Goal: Transaction & Acquisition: Subscribe to service/newsletter

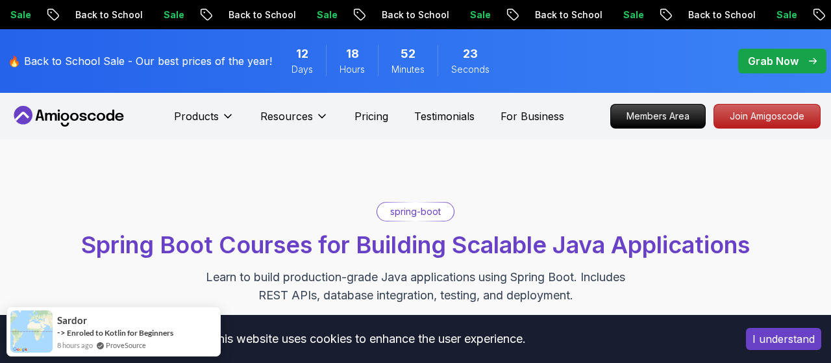
scroll to position [450, 0]
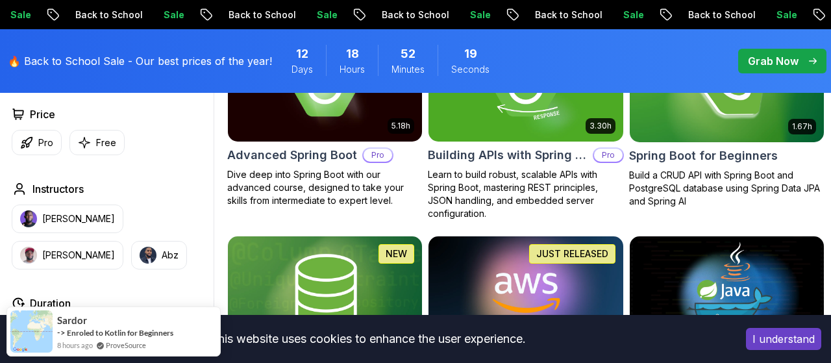
click at [802, 337] on button "I understand" at bounding box center [783, 339] width 75 height 22
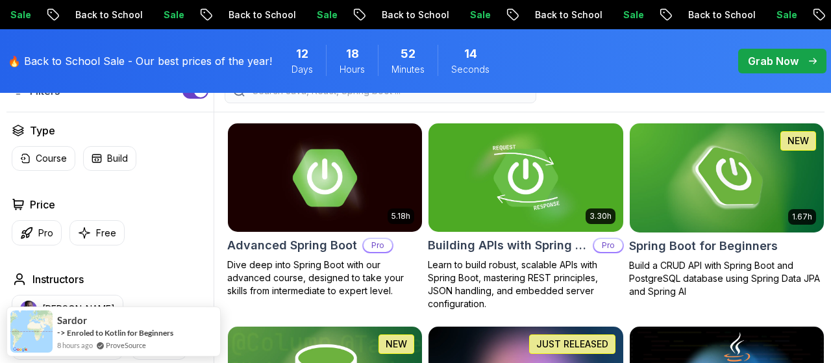
scroll to position [356, 0]
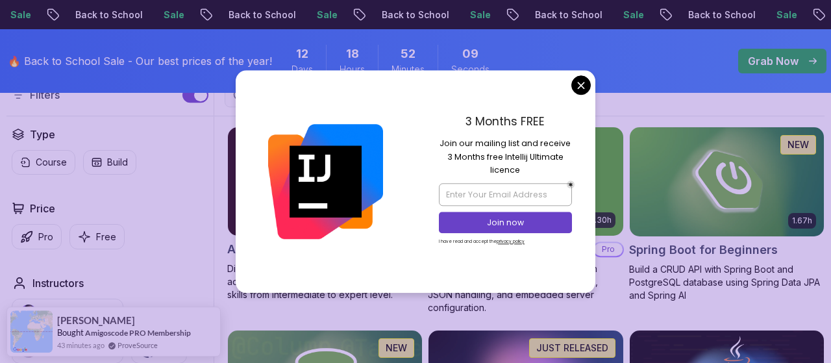
click at [576, 94] on div "3 Months FREE Join our mailing list and receive 3 Months free Intellij Ultimate…" at bounding box center [506, 181] width 180 height 222
click at [515, 191] on input "email" at bounding box center [505, 194] width 132 height 22
click at [521, 192] on input "mmbehiclayton" at bounding box center [505, 194] width 132 height 22
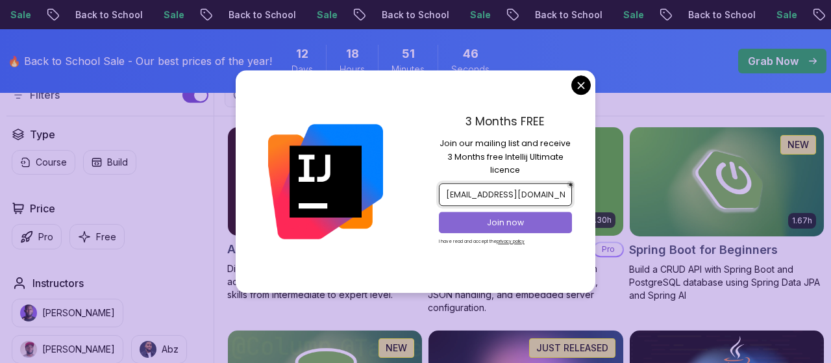
type input "[EMAIL_ADDRESS][DOMAIN_NAME]"
click at [516, 218] on p "Join now" at bounding box center [506, 223] width 108 height 12
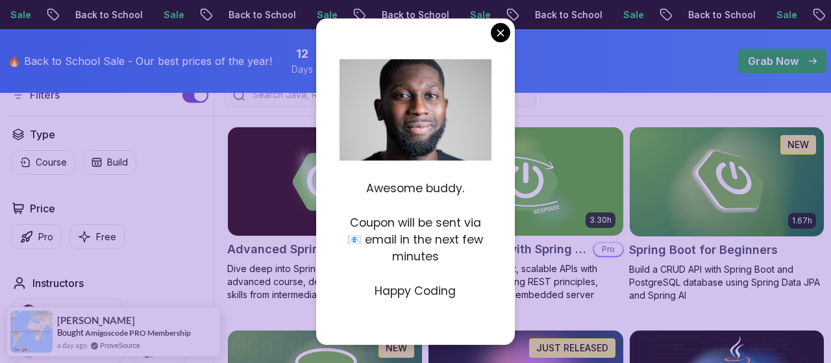
scroll to position [4, 0]
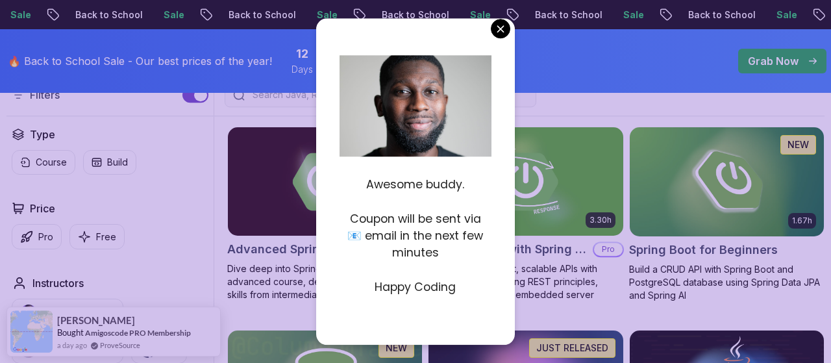
click at [451, 223] on p "Coupon will be sent via 📧 email in the next few minutes" at bounding box center [415, 235] width 151 height 51
click at [502, 38] on div "Awesome buddy. Coupon will be sent via 📧 email in the next few minutes Happy Co…" at bounding box center [415, 181] width 199 height 327
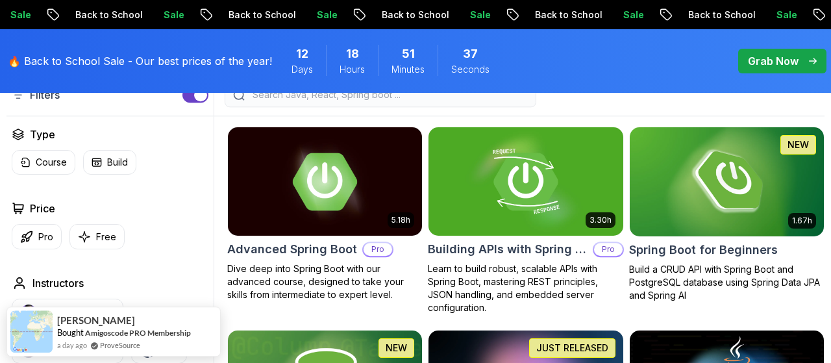
click at [94, 229] on button "Free" at bounding box center [96, 236] width 55 height 25
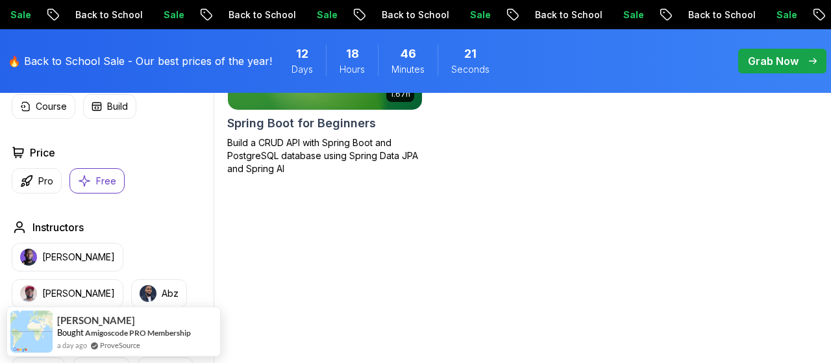
scroll to position [450, 0]
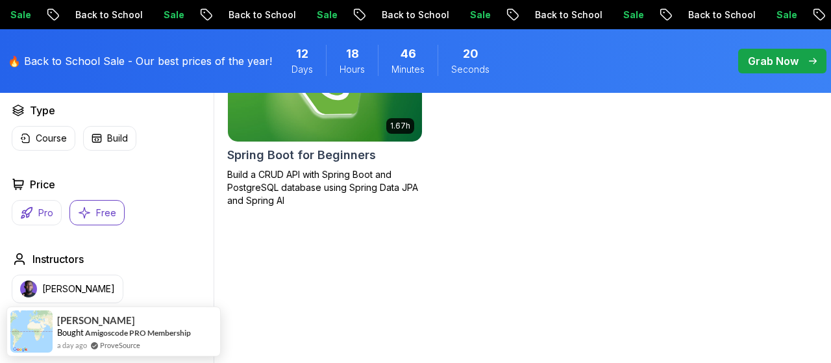
click at [54, 217] on button "Pro" at bounding box center [37, 212] width 50 height 25
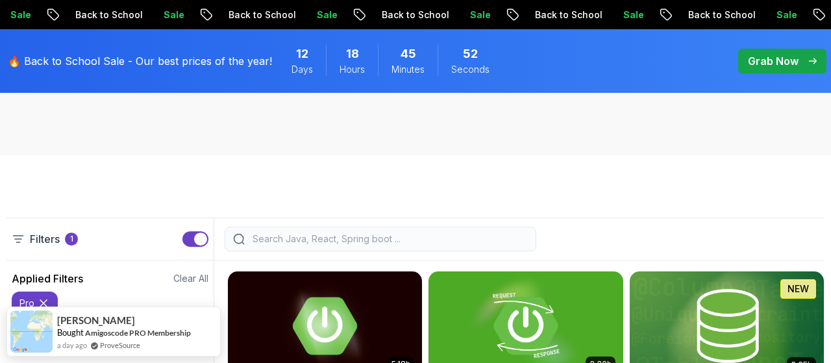
scroll to position [121, 0]
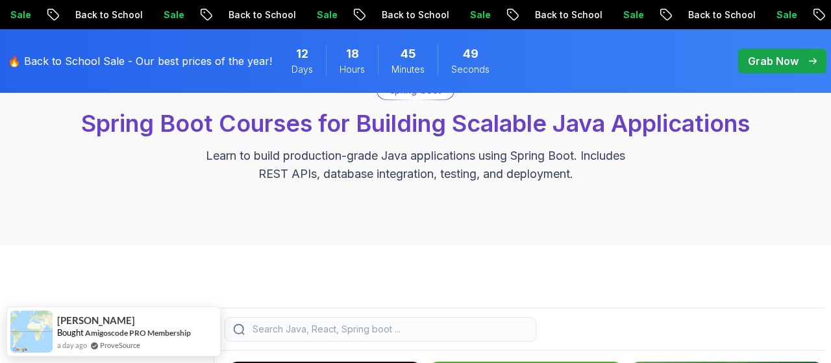
click at [766, 64] on p "Grab Now" at bounding box center [773, 61] width 51 height 16
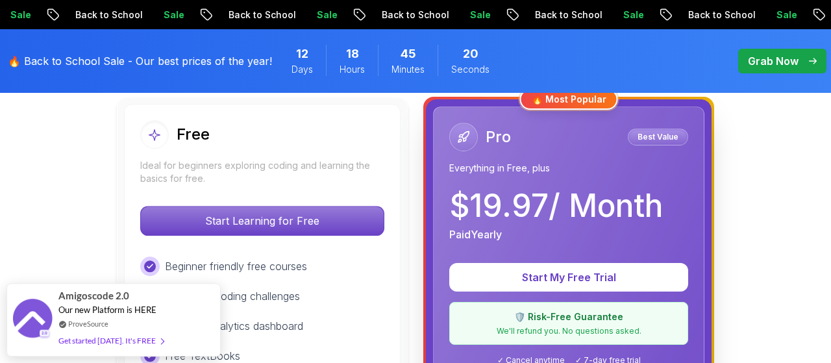
scroll to position [373, 0]
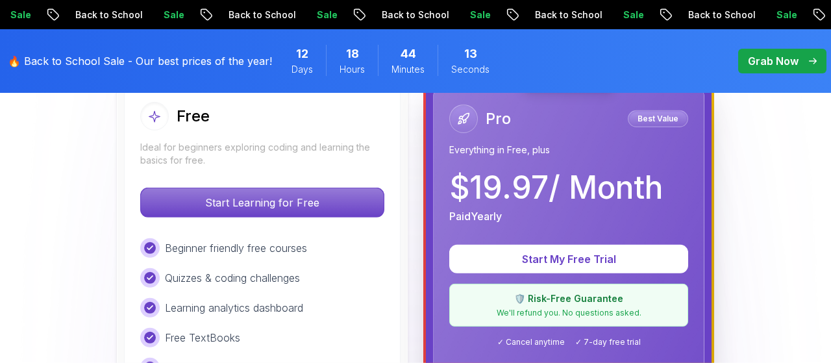
scroll to position [401, 0]
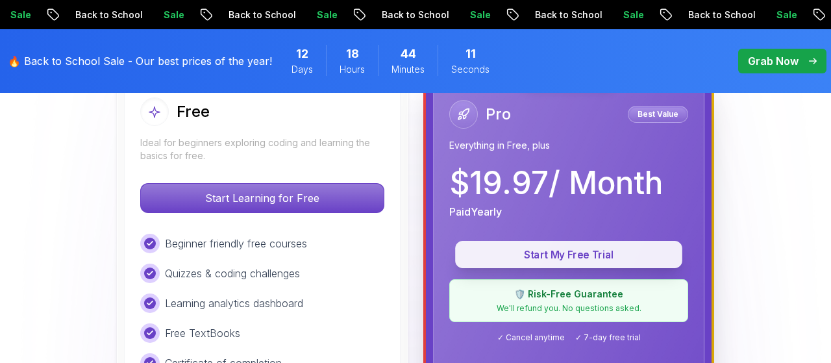
click at [597, 244] on button "Start My Free Trial" at bounding box center [568, 254] width 227 height 27
